Goal: Task Accomplishment & Management: Manage account settings

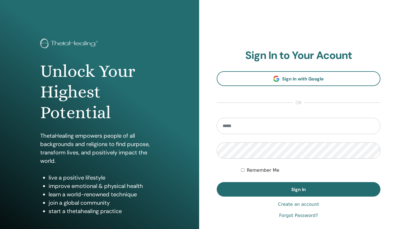
click at [281, 127] on input "email" at bounding box center [299, 126] width 164 height 16
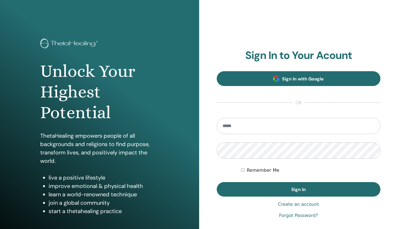
click at [296, 78] on span "Sign In with Google" at bounding box center [303, 79] width 42 height 6
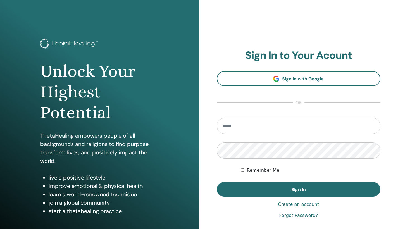
click at [280, 128] on input "email" at bounding box center [299, 126] width 164 height 16
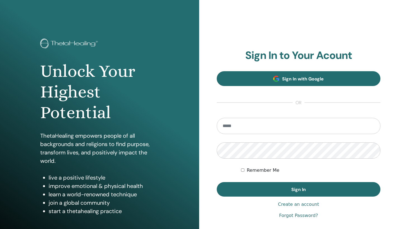
click at [300, 78] on span "Sign In with Google" at bounding box center [303, 79] width 42 height 6
click at [306, 80] on span "Sign In with Google" at bounding box center [303, 79] width 42 height 6
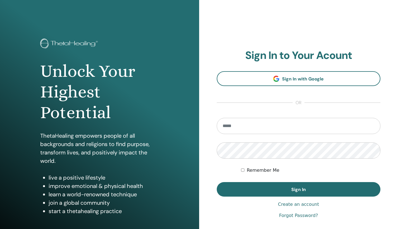
click at [265, 126] on input "email" at bounding box center [299, 126] width 164 height 16
type input "**********"
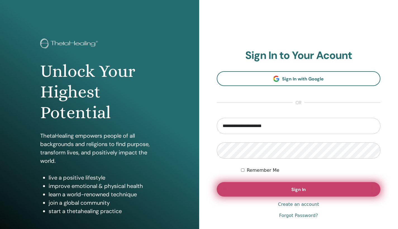
click at [293, 190] on span "Sign In" at bounding box center [298, 189] width 15 height 6
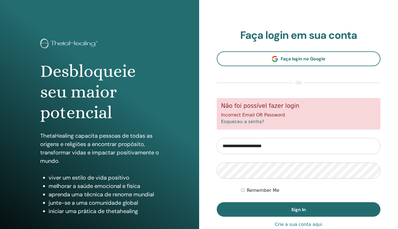
click at [245, 122] on link "Esqueceu a senha?" at bounding box center [242, 121] width 43 height 5
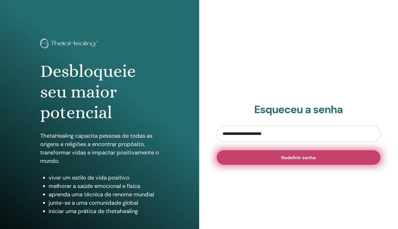
type input "**********"
click at [323, 156] on button "Redefinir senha" at bounding box center [299, 157] width 164 height 15
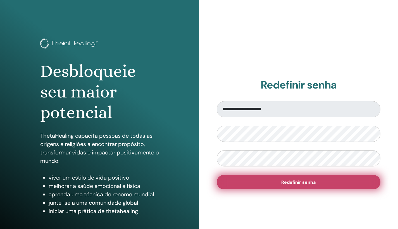
click at [314, 185] on button "Redefinir senha" at bounding box center [299, 182] width 164 height 15
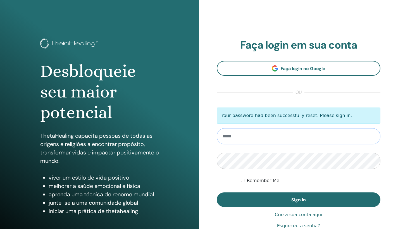
click at [261, 138] on input "email" at bounding box center [299, 136] width 164 height 16
type input "**********"
click at [298, 200] on button "Sign In" at bounding box center [299, 199] width 164 height 15
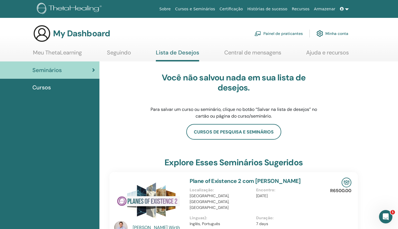
click at [49, 88] on span "Cursos" at bounding box center [41, 87] width 18 height 8
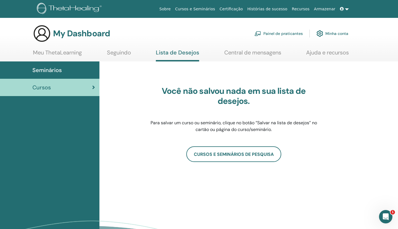
click at [45, 72] on span "Seminários" at bounding box center [46, 70] width 29 height 8
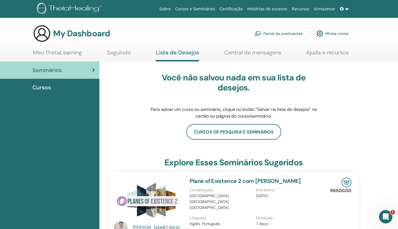
click at [57, 56] on link "Meu ThetaLearning" at bounding box center [57, 54] width 49 height 11
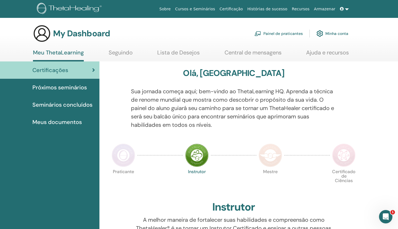
click at [61, 121] on span "Meus documentos" at bounding box center [56, 122] width 49 height 8
